Goal: Information Seeking & Learning: Learn about a topic

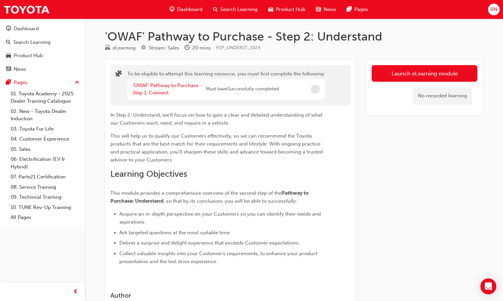
click at [154, 89] on div "'OWAF' Pathway to Purchase - Step 1: Connect" at bounding box center [169, 89] width 73 height 15
click at [153, 86] on link "'OWAF' Pathway to Purchase - Step 1: Connect" at bounding box center [167, 89] width 69 height 14
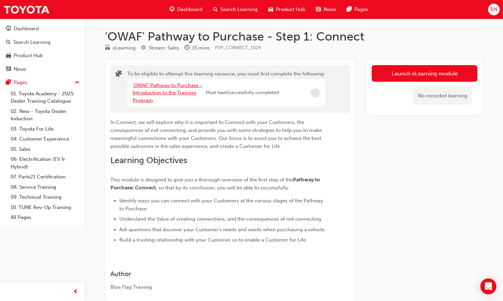
click at [157, 90] on link "'OWAF' Pathway to Purchase - Introduction to the Training Program" at bounding box center [167, 92] width 69 height 21
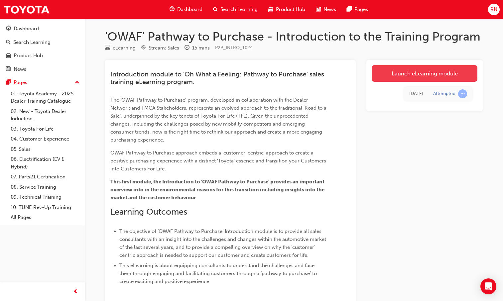
click at [438, 71] on link "Launch eLearning module" at bounding box center [425, 73] width 106 height 17
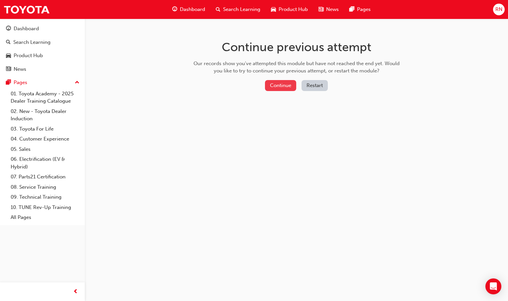
click at [277, 88] on button "Continue" at bounding box center [280, 85] width 31 height 11
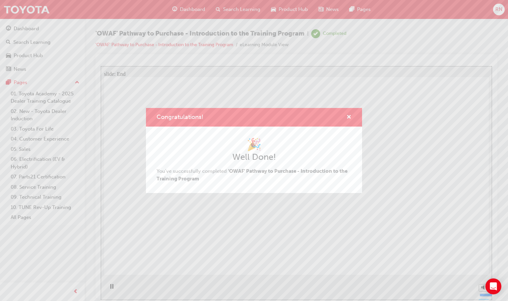
click at [186, 262] on div "Congratulations! 🎉 Well Done! You've successfully completed 'OWAF' Pathway to P…" at bounding box center [254, 150] width 508 height 301
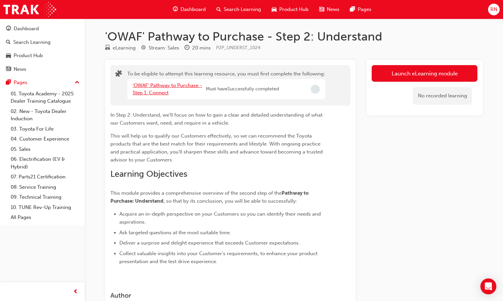
click at [145, 85] on link "'OWAF' Pathway to Purchase - Step 1: Connect" at bounding box center [167, 89] width 69 height 14
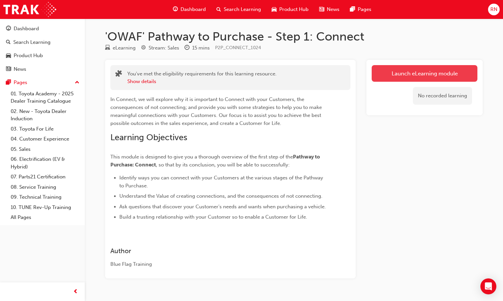
click at [410, 73] on link "Launch eLearning module" at bounding box center [425, 73] width 106 height 17
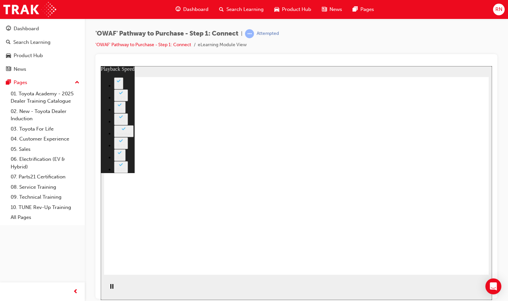
drag, startPoint x: 202, startPoint y: 223, endPoint x: 367, endPoint y: 227, distance: 165.6
type input "76"
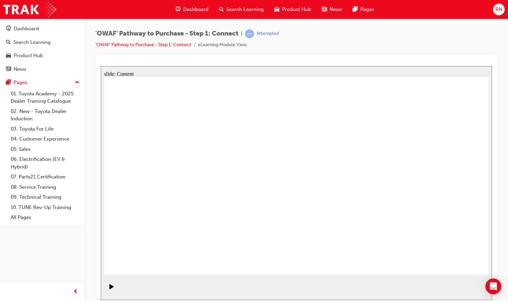
drag, startPoint x: 213, startPoint y: 237, endPoint x: 398, endPoint y: 110, distance: 224.5
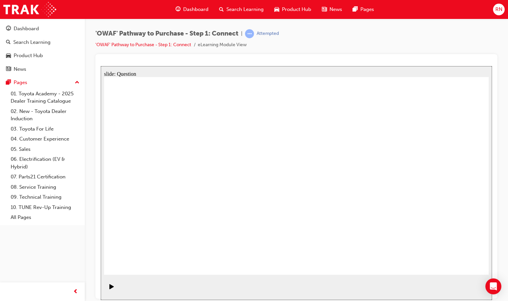
drag, startPoint x: 268, startPoint y: 241, endPoint x: 454, endPoint y: 138, distance: 212.7
drag, startPoint x: 194, startPoint y: 189, endPoint x: 461, endPoint y: 176, distance: 266.7
drag, startPoint x: 235, startPoint y: 193, endPoint x: 424, endPoint y: 223, distance: 191.0
drag, startPoint x: 285, startPoint y: 190, endPoint x: 375, endPoint y: 221, distance: 95.8
drag, startPoint x: 150, startPoint y: 192, endPoint x: 343, endPoint y: 181, distance: 194.2
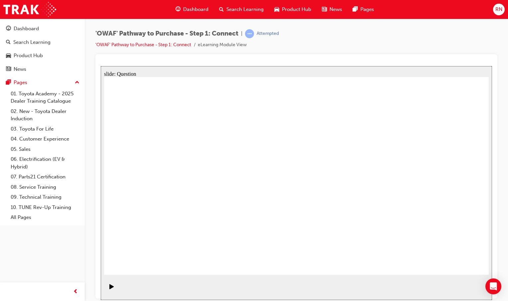
drag, startPoint x: 172, startPoint y: 235, endPoint x: 358, endPoint y: 130, distance: 214.4
drag, startPoint x: 414, startPoint y: 194, endPoint x: 304, endPoint y: 190, distance: 110.5
drag, startPoint x: 421, startPoint y: 198, endPoint x: 193, endPoint y: 195, distance: 227.8
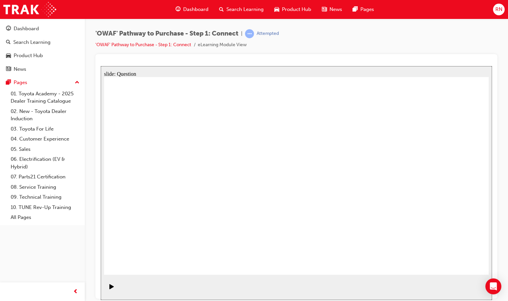
drag, startPoint x: 419, startPoint y: 193, endPoint x: 305, endPoint y: 193, distance: 113.4
drag, startPoint x: 430, startPoint y: 190, endPoint x: 317, endPoint y: 191, distance: 113.7
drag, startPoint x: 425, startPoint y: 202, endPoint x: 323, endPoint y: 201, distance: 102.1
drag, startPoint x: 432, startPoint y: 192, endPoint x: 202, endPoint y: 192, distance: 230.8
drag, startPoint x: 415, startPoint y: 192, endPoint x: 170, endPoint y: 194, distance: 245.1
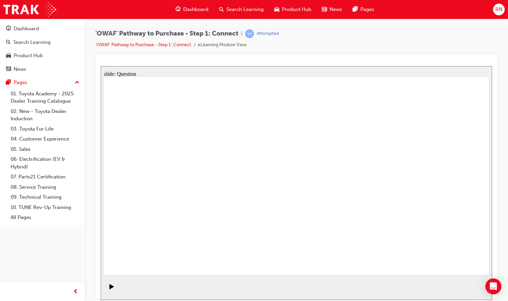
drag, startPoint x: 441, startPoint y: 187, endPoint x: 208, endPoint y: 188, distance: 232.4
radio input "true"
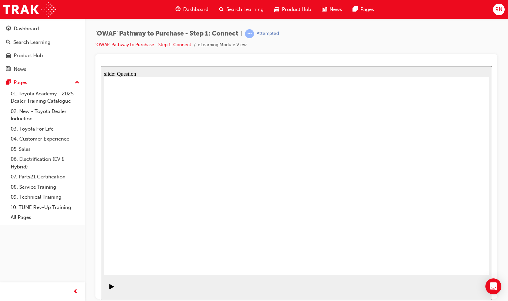
radio input "false"
radio input "true"
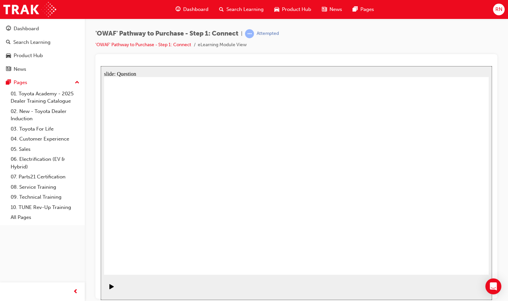
checkbox input "true"
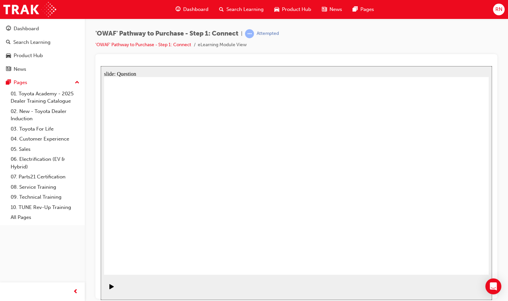
checkbox input "true"
drag, startPoint x: 195, startPoint y: 238, endPoint x: 329, endPoint y: 152, distance: 158.7
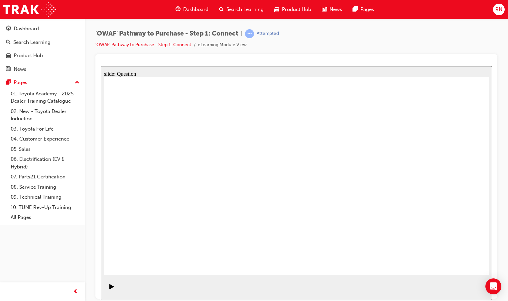
drag, startPoint x: 246, startPoint y: 256, endPoint x: 390, endPoint y: 153, distance: 176.5
drag, startPoint x: 330, startPoint y: 241, endPoint x: 181, endPoint y: 176, distance: 163.0
drag, startPoint x: 407, startPoint y: 220, endPoint x: 284, endPoint y: 173, distance: 132.4
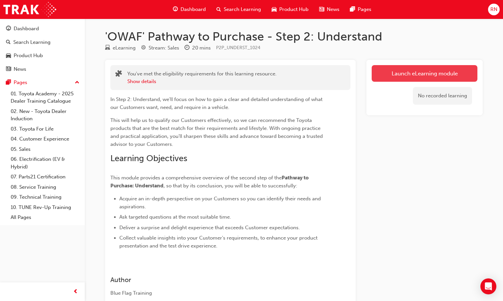
click at [424, 76] on link "Launch eLearning module" at bounding box center [425, 73] width 106 height 17
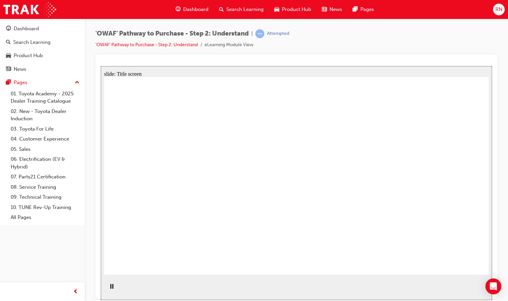
click at [110, 289] on icon "Pause (Ctrl+Alt+P)" at bounding box center [111, 286] width 3 height 5
click at [107, 289] on div "Play (Ctrl+Alt+P)" at bounding box center [111, 289] width 11 height 11
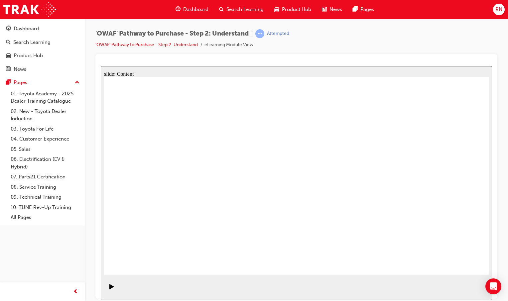
click at [112, 289] on div "Pause (Ctrl+Alt+P)" at bounding box center [111, 289] width 11 height 11
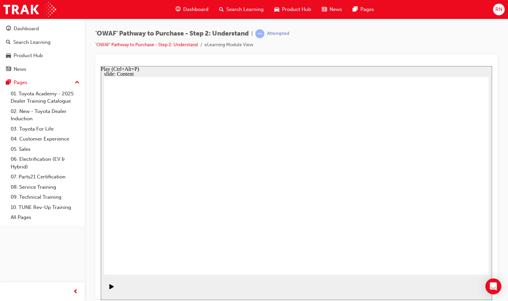
click at [109, 288] on icon "Play (Ctrl+Alt+P)" at bounding box center [111, 286] width 5 height 5
click at [110, 288] on icon "Pause (Ctrl+Alt+P)" at bounding box center [111, 286] width 3 height 5
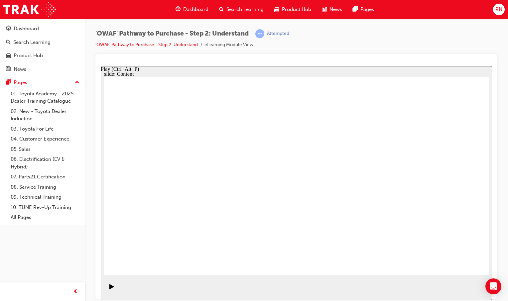
click at [111, 289] on icon "Play (Ctrl+Alt+P)" at bounding box center [111, 286] width 4 height 5
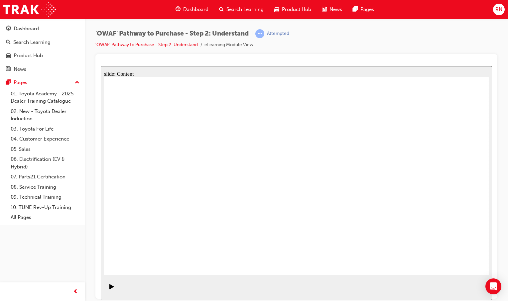
drag, startPoint x: 437, startPoint y: 263, endPoint x: 445, endPoint y: 263, distance: 8.0
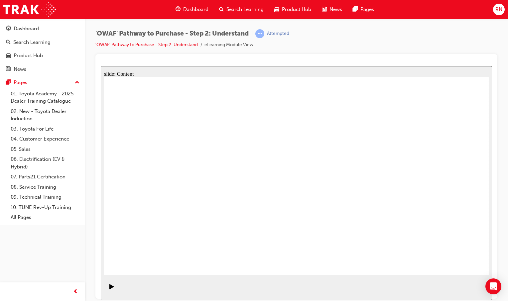
click at [107, 289] on div "Pause (Ctrl+Alt+P)" at bounding box center [111, 289] width 11 height 11
click at [109, 288] on icon "Play (Ctrl+Alt+P)" at bounding box center [111, 286] width 4 height 5
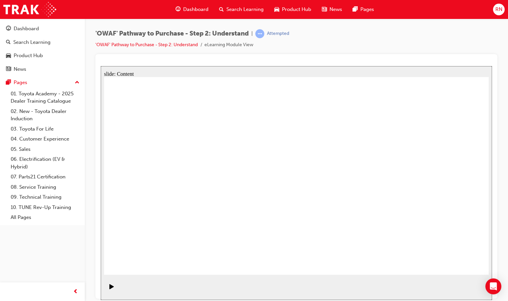
drag, startPoint x: 421, startPoint y: 194, endPoint x: 300, endPoint y: 186, distance: 120.6
drag, startPoint x: 432, startPoint y: 192, endPoint x: 209, endPoint y: 189, distance: 222.5
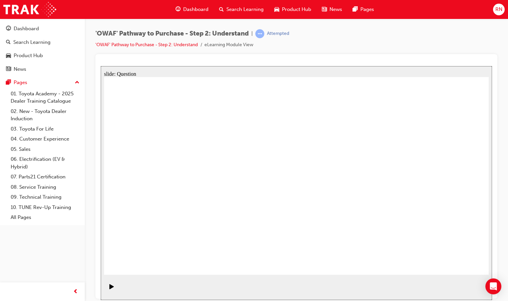
drag, startPoint x: 435, startPoint y: 197, endPoint x: 322, endPoint y: 195, distance: 112.7
drag, startPoint x: 426, startPoint y: 191, endPoint x: 322, endPoint y: 184, distance: 104.6
drag, startPoint x: 429, startPoint y: 198, endPoint x: 306, endPoint y: 194, distance: 123.1
drag, startPoint x: 451, startPoint y: 190, endPoint x: 253, endPoint y: 205, distance: 198.1
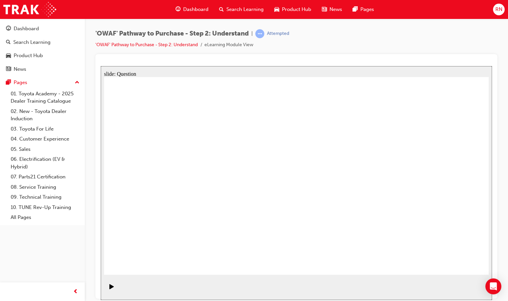
drag, startPoint x: 433, startPoint y: 188, endPoint x: 201, endPoint y: 187, distance: 232.8
drag, startPoint x: 445, startPoint y: 190, endPoint x: 206, endPoint y: 192, distance: 238.8
drag, startPoint x: 196, startPoint y: 238, endPoint x: 221, endPoint y: 160, distance: 82.1
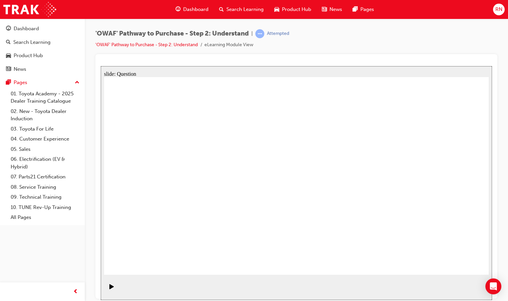
drag, startPoint x: 251, startPoint y: 257, endPoint x: 285, endPoint y: 160, distance: 103.3
drag, startPoint x: 321, startPoint y: 218, endPoint x: 366, endPoint y: 157, distance: 76.2
drag, startPoint x: 389, startPoint y: 257, endPoint x: 292, endPoint y: 180, distance: 124.3
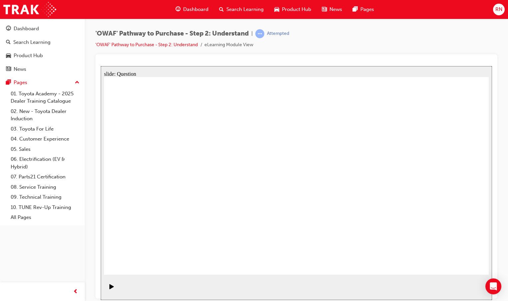
checkbox input "true"
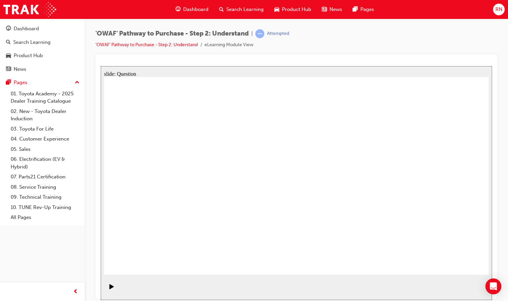
checkbox input "true"
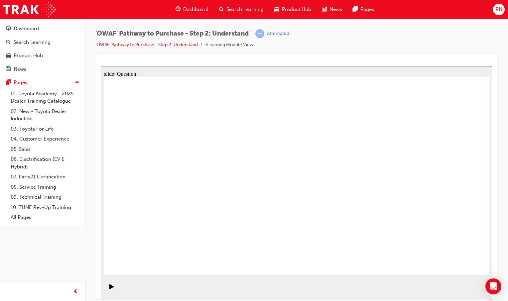
radio input "true"
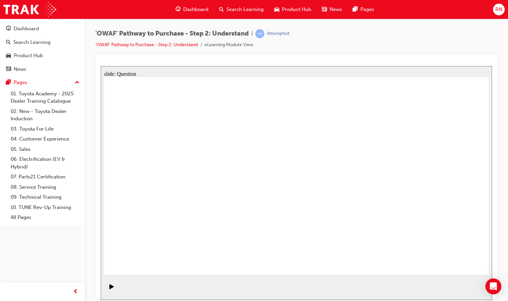
drag, startPoint x: 186, startPoint y: 156, endPoint x: 302, endPoint y: 194, distance: 122.1
drag, startPoint x: 181, startPoint y: 151, endPoint x: 298, endPoint y: 224, distance: 138.2
drag, startPoint x: 217, startPoint y: 147, endPoint x: 143, endPoint y: 220, distance: 104.2
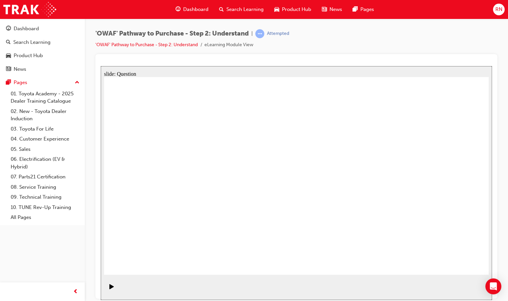
drag, startPoint x: 256, startPoint y: 151, endPoint x: 370, endPoint y: 226, distance: 137.0
drag, startPoint x: 303, startPoint y: 149, endPoint x: 154, endPoint y: 224, distance: 166.7
drag, startPoint x: 226, startPoint y: 155, endPoint x: 456, endPoint y: 229, distance: 241.8
drag, startPoint x: 340, startPoint y: 154, endPoint x: 180, endPoint y: 229, distance: 176.4
drag, startPoint x: 377, startPoint y: 156, endPoint x: 227, endPoint y: 230, distance: 167.4
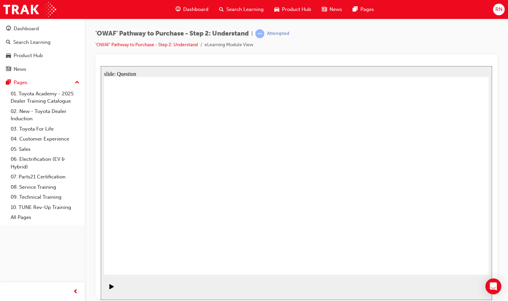
drag, startPoint x: 414, startPoint y: 160, endPoint x: 342, endPoint y: 232, distance: 102.8
drag, startPoint x: 451, startPoint y: 156, endPoint x: 263, endPoint y: 229, distance: 201.4
drag, startPoint x: 140, startPoint y: 155, endPoint x: 407, endPoint y: 227, distance: 276.9
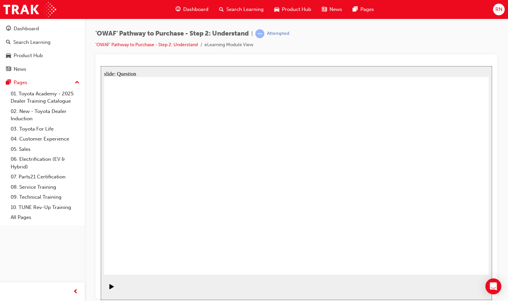
drag, startPoint x: 411, startPoint y: 230, endPoint x: 377, endPoint y: 230, distance: 33.3
drag, startPoint x: 263, startPoint y: 156, endPoint x: 415, endPoint y: 231, distance: 169.4
click at [111, 288] on icon "Play (Ctrl+Alt+P)" at bounding box center [111, 286] width 5 height 5
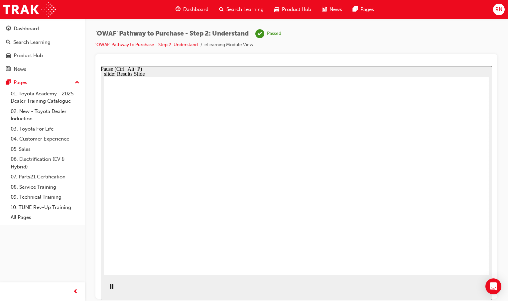
click at [111, 287] on div "Pause (Ctrl+Alt+P)" at bounding box center [111, 289] width 11 height 11
